Goal: Information Seeking & Learning: Learn about a topic

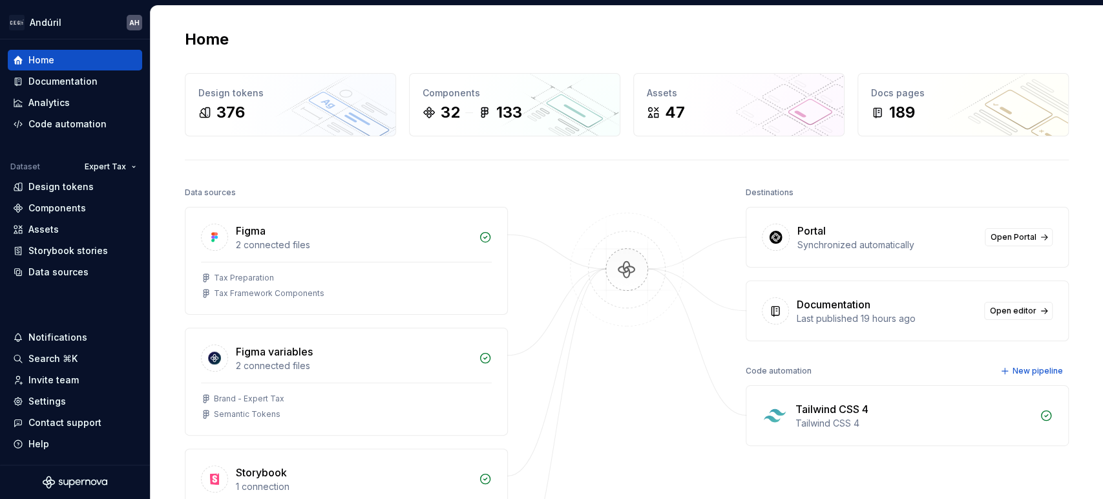
click at [169, 22] on div "Home Design tokens 376 Components 32 133 Assets 47 Docs pages 189 Data sources …" at bounding box center [627, 348] width 931 height 684
click at [85, 81] on div "Documentation" at bounding box center [62, 81] width 69 height 13
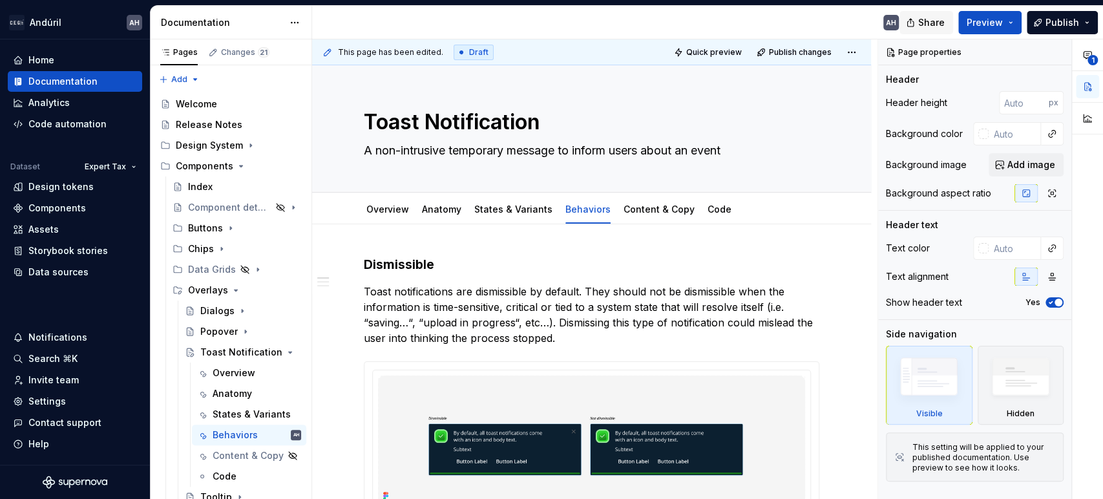
click at [933, 18] on span "Share" at bounding box center [932, 22] width 27 height 13
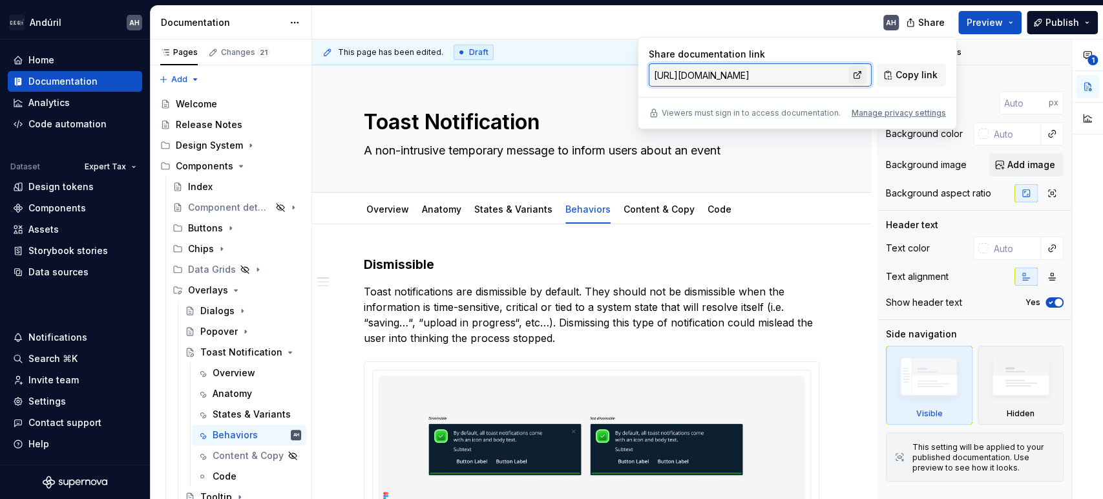
click at [862, 74] on link at bounding box center [858, 75] width 18 height 18
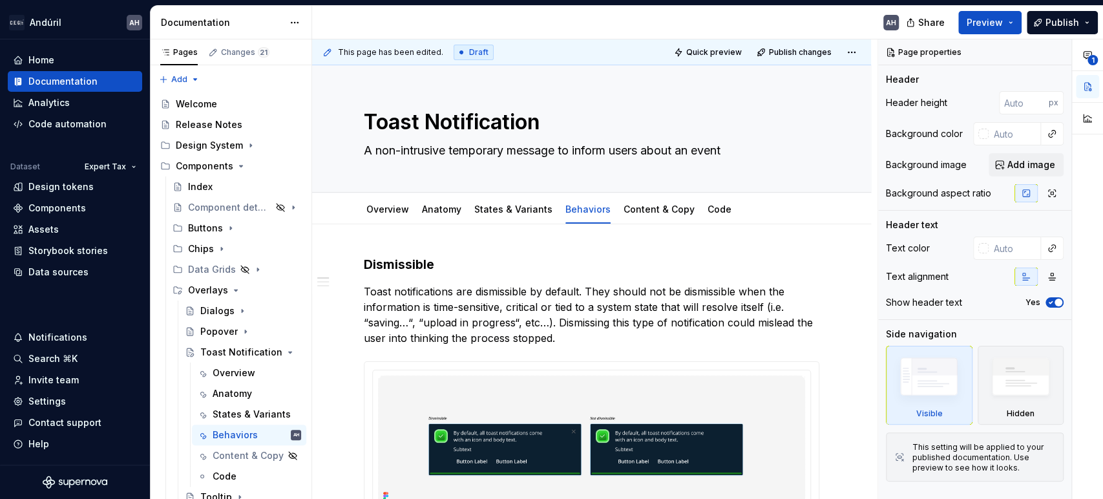
click at [613, 21] on div "AH" at bounding box center [610, 23] width 597 height 34
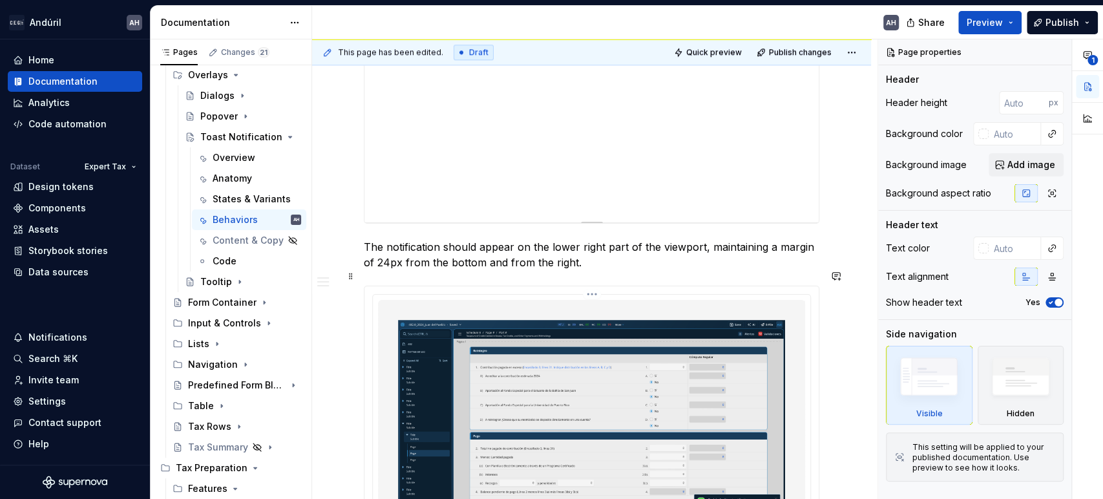
scroll to position [1005, 0]
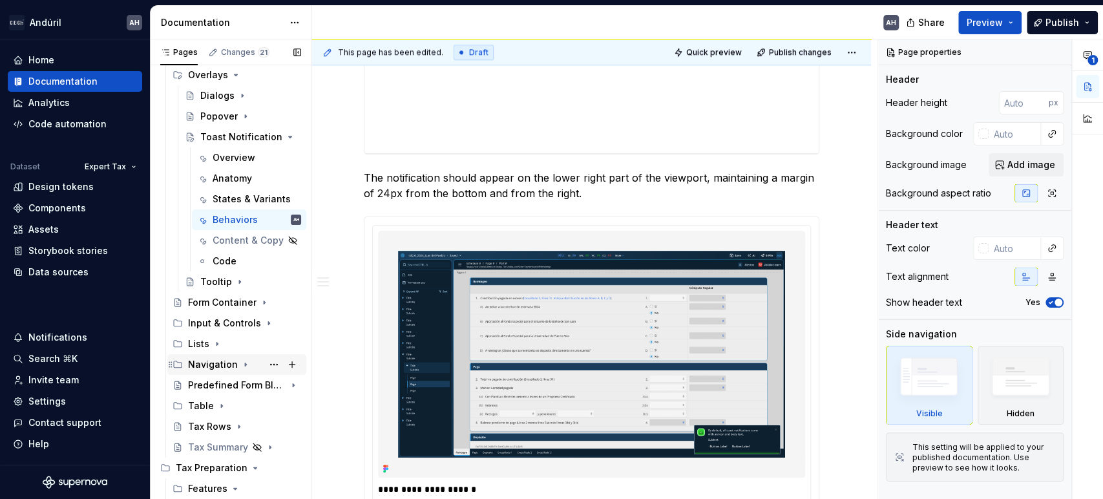
click at [240, 368] on icon "Page tree" at bounding box center [245, 364] width 10 height 10
click at [220, 401] on div "Header Bar" at bounding box center [217, 406] width 35 height 13
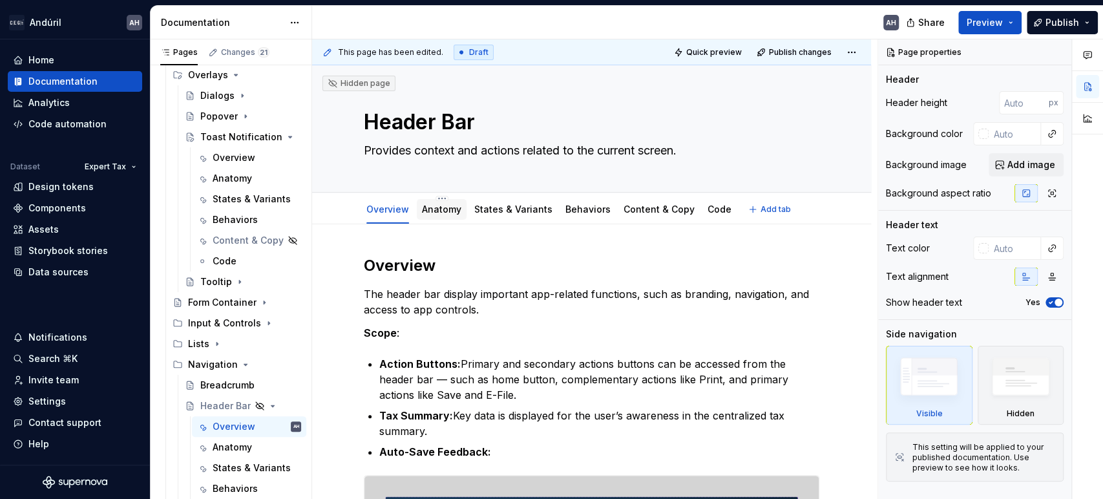
click at [426, 209] on link "Anatomy" at bounding box center [441, 209] width 39 height 11
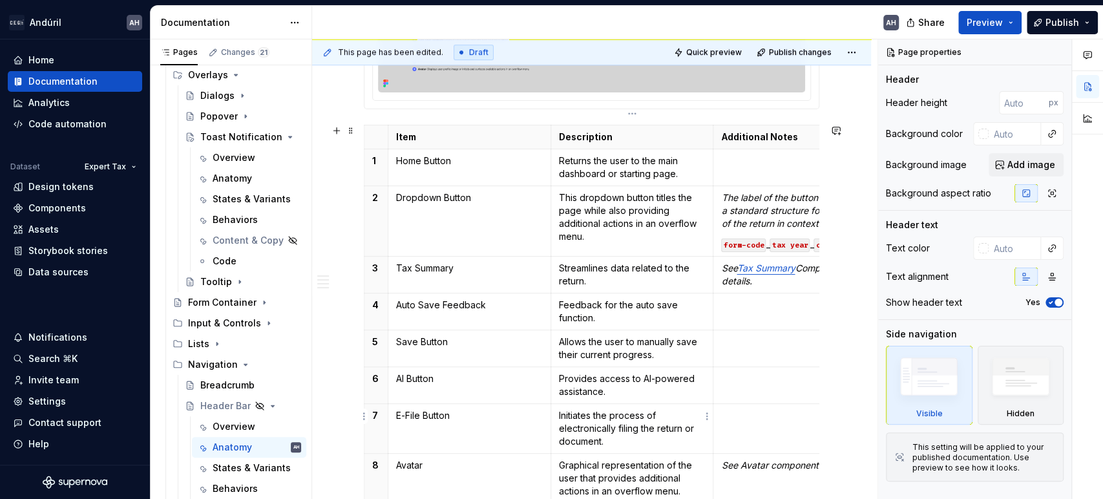
scroll to position [431, 0]
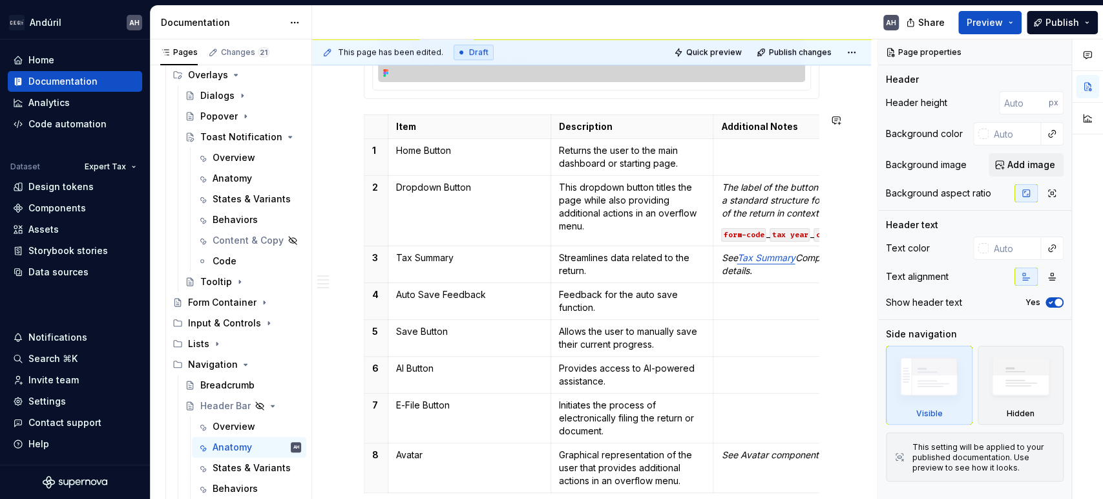
type textarea "*"
